Goal: Information Seeking & Learning: Learn about a topic

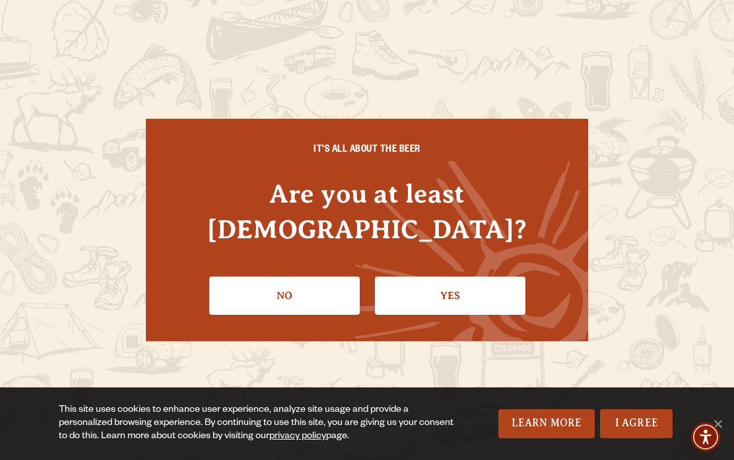
click at [470, 277] on link "Yes" at bounding box center [450, 296] width 150 height 38
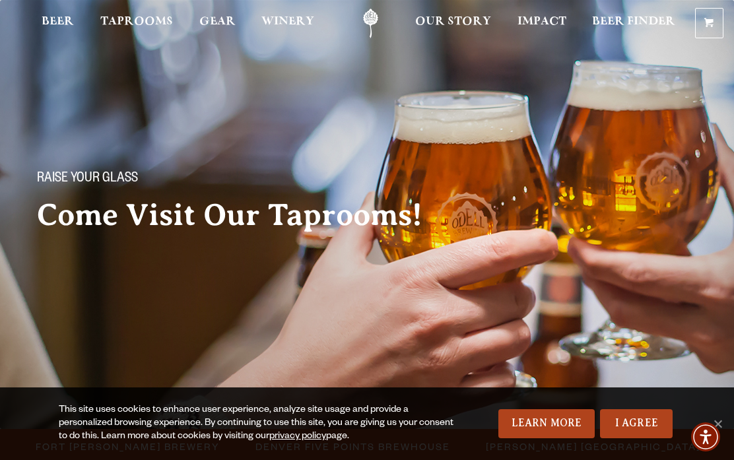
click at [642, 430] on link "I Agree" at bounding box center [636, 423] width 73 height 29
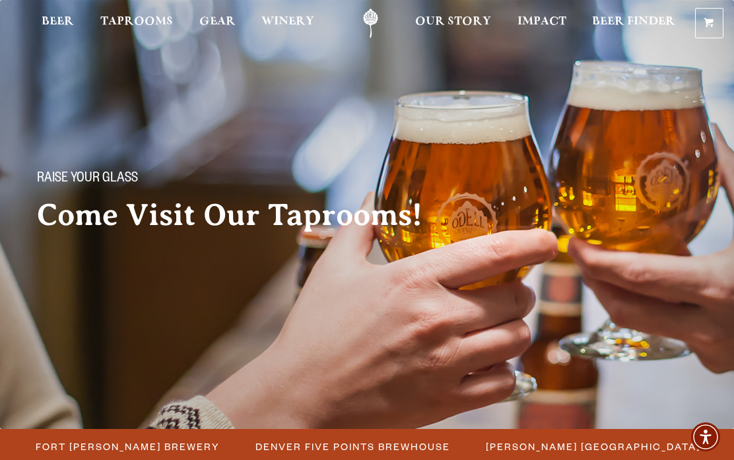
click at [593, 442] on span "[PERSON_NAME] [GEOGRAPHIC_DATA]" at bounding box center [593, 446] width 215 height 19
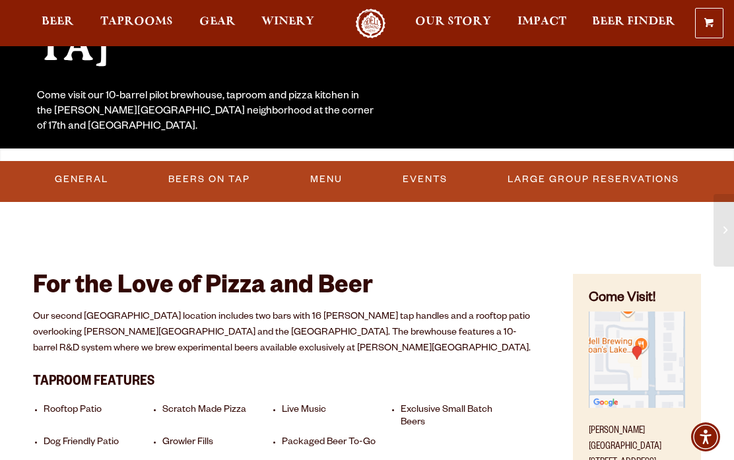
scroll to position [263, 0]
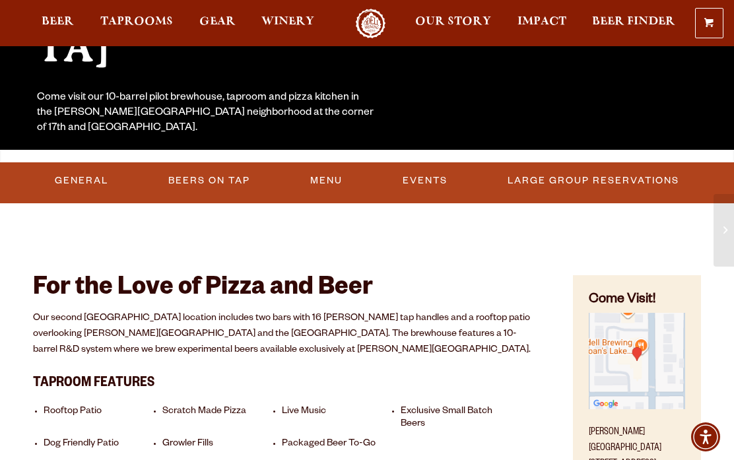
click at [426, 181] on link "Events" at bounding box center [424, 181] width 55 height 30
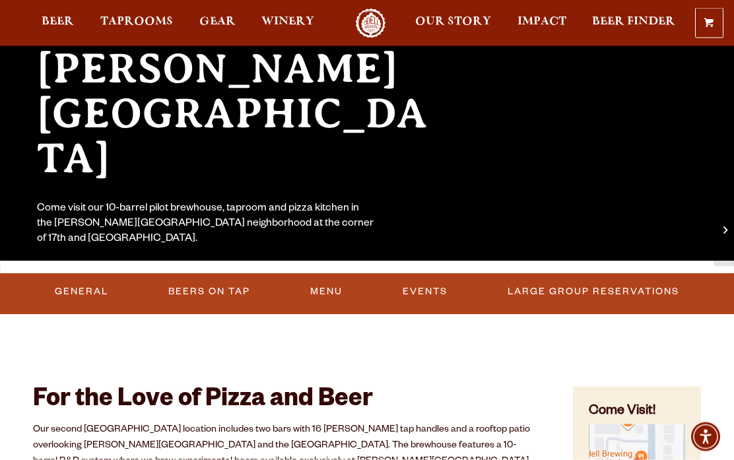
scroll to position [160, 0]
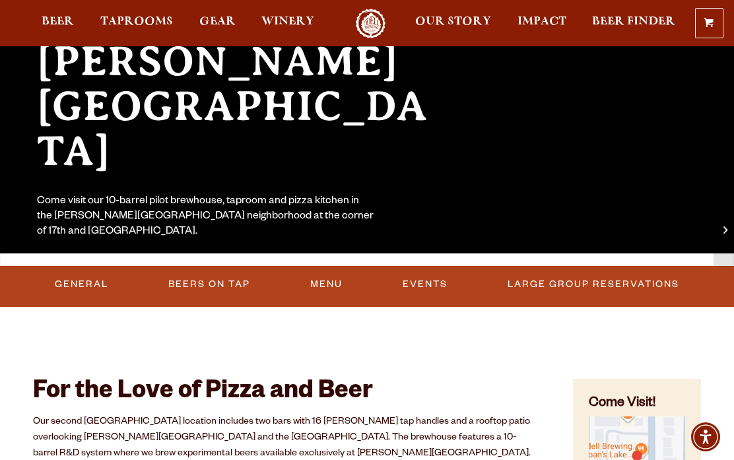
click at [433, 291] on link "Events" at bounding box center [424, 284] width 55 height 30
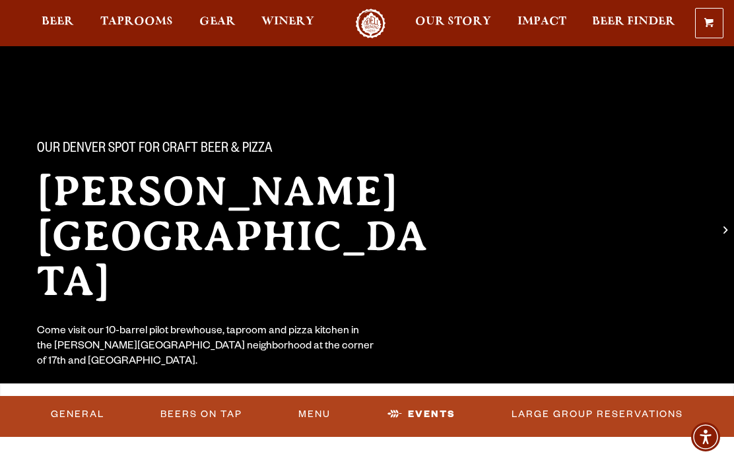
scroll to position [34, 0]
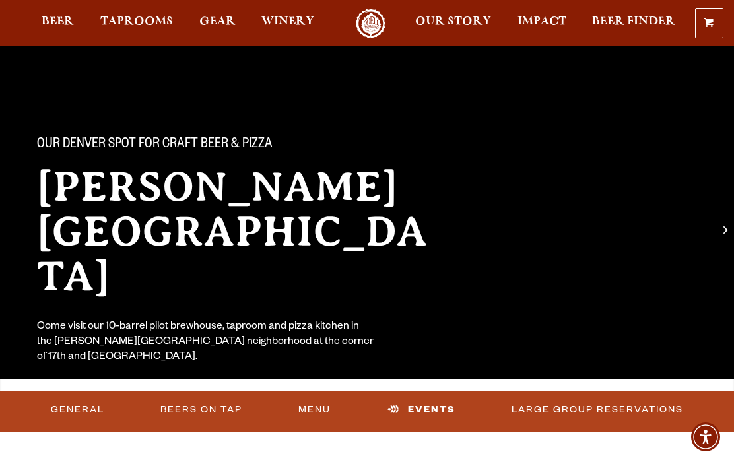
click at [446, 414] on link "Events" at bounding box center [421, 410] width 79 height 30
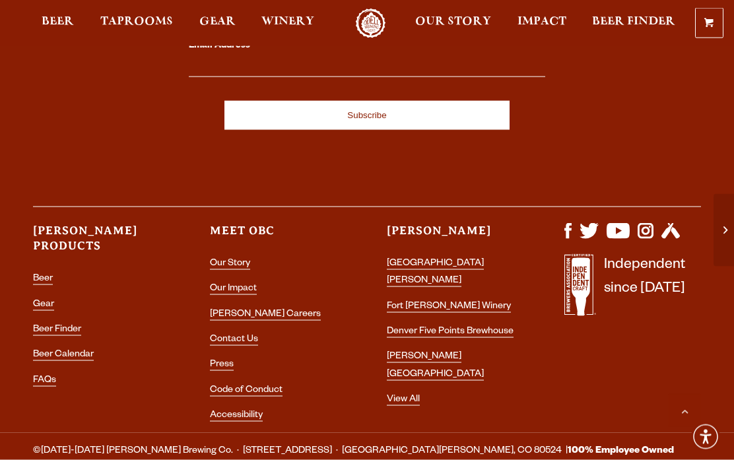
scroll to position [3017, 0]
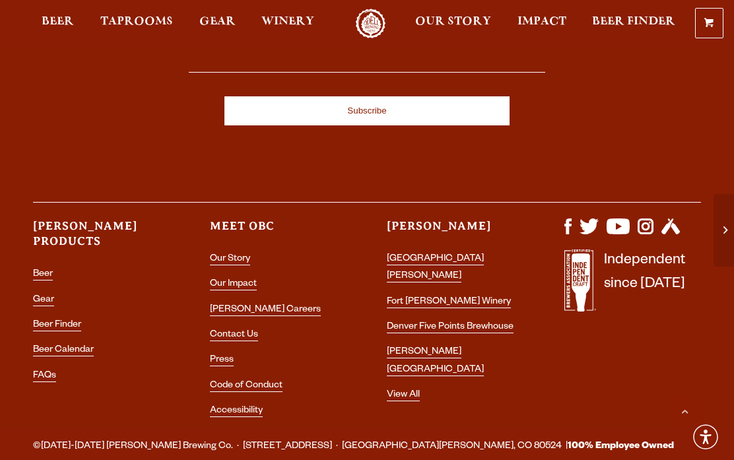
click at [88, 345] on link "Beer Calendar" at bounding box center [63, 350] width 61 height 11
